Goal: Find specific page/section: Find specific page/section

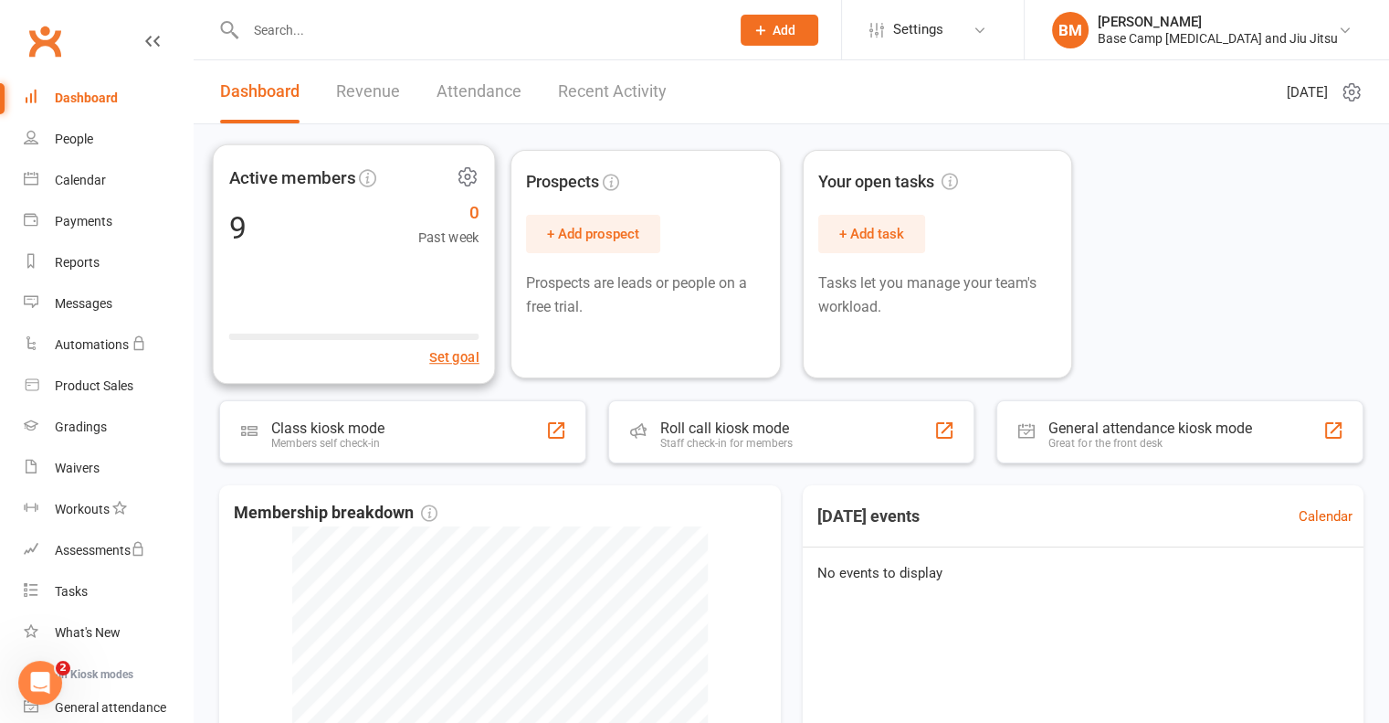
click at [241, 225] on div "9" at bounding box center [236, 227] width 17 height 31
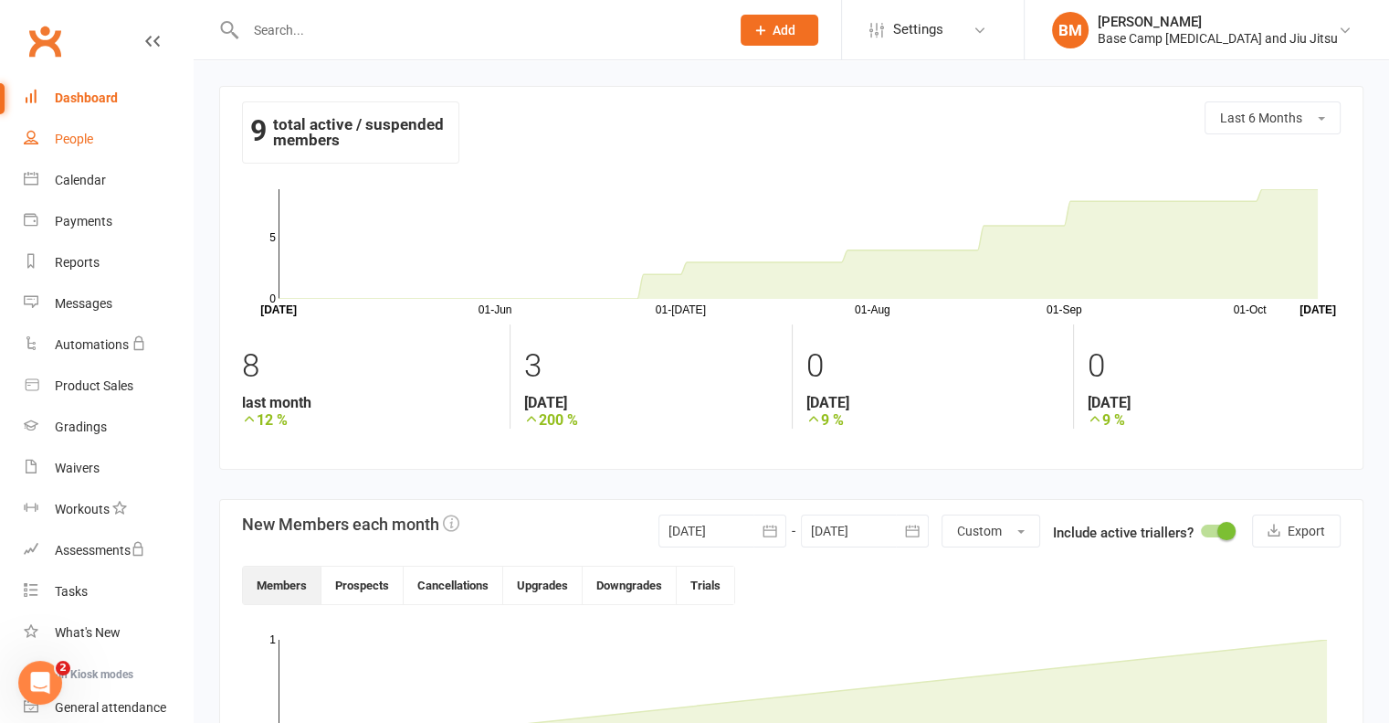
click at [73, 143] on div "People" at bounding box center [74, 139] width 38 height 15
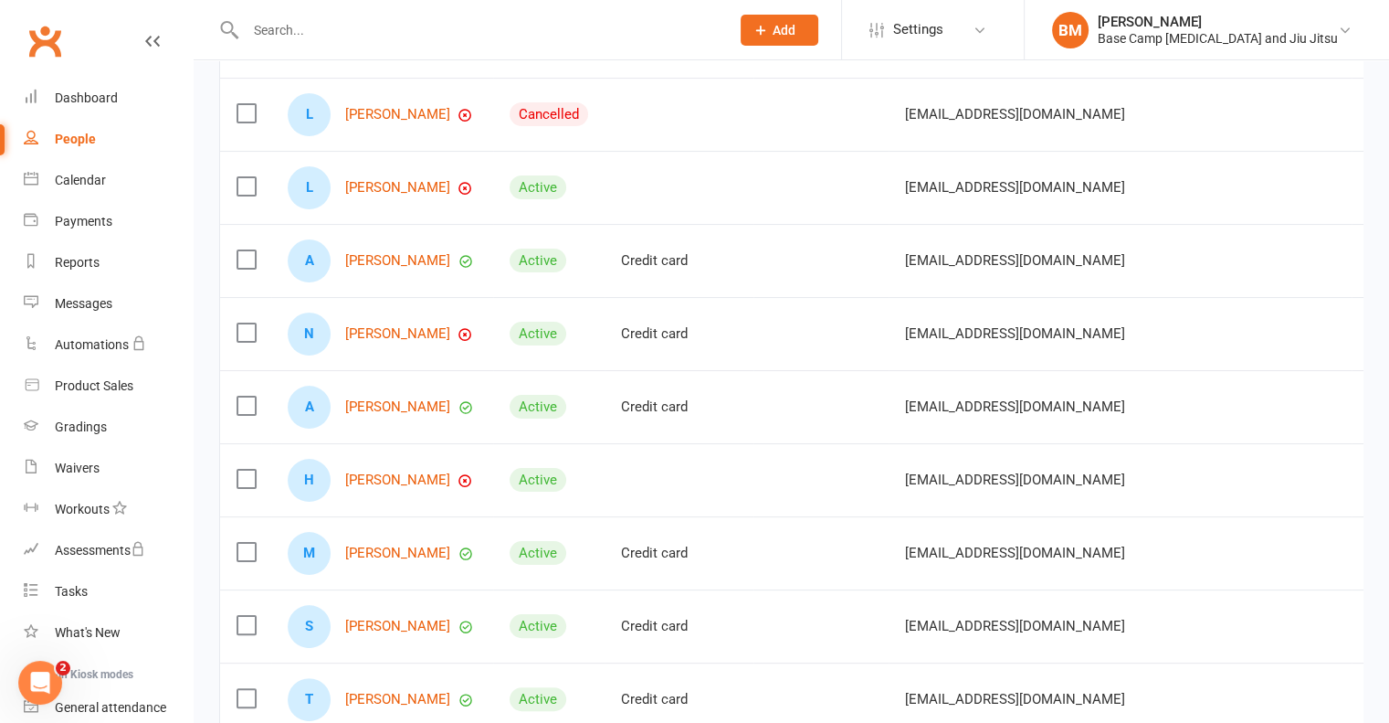
scroll to position [246, 0]
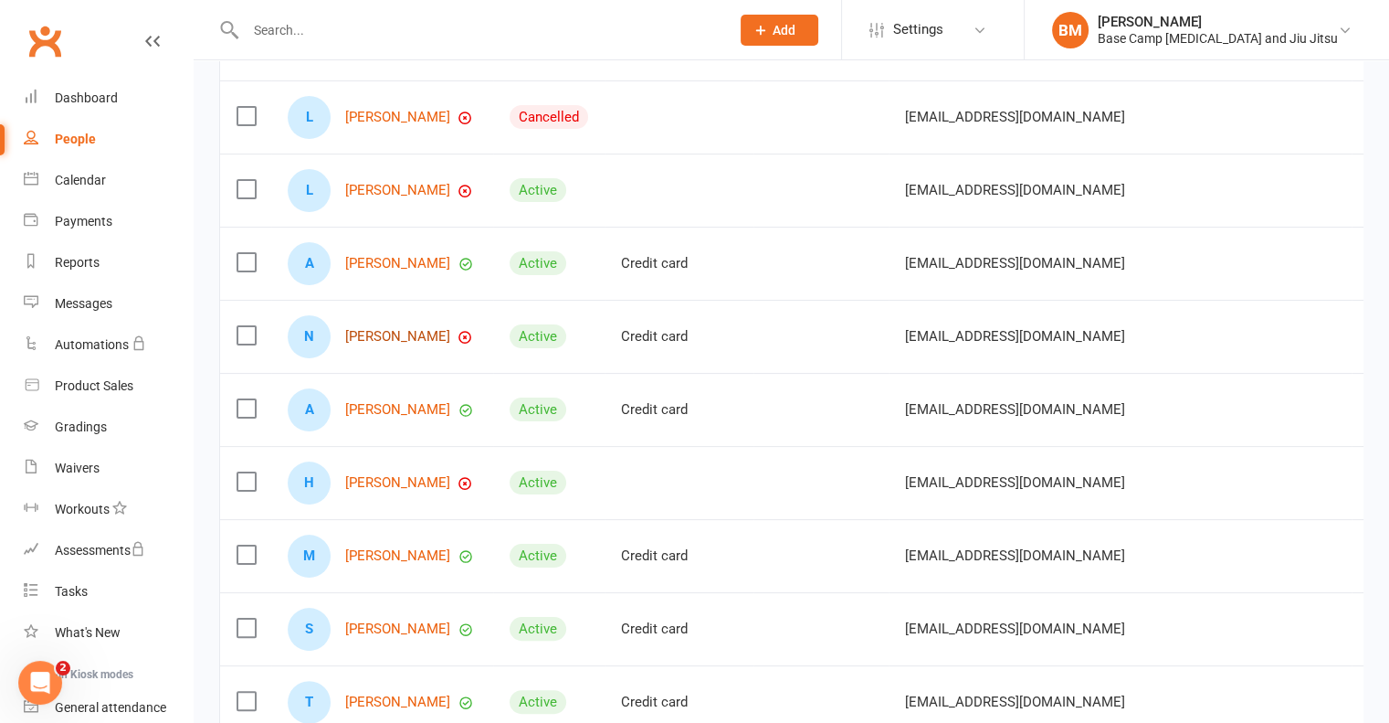
click at [385, 344] on link "[PERSON_NAME]" at bounding box center [397, 337] width 105 height 16
